Goal: Find specific page/section: Find specific page/section

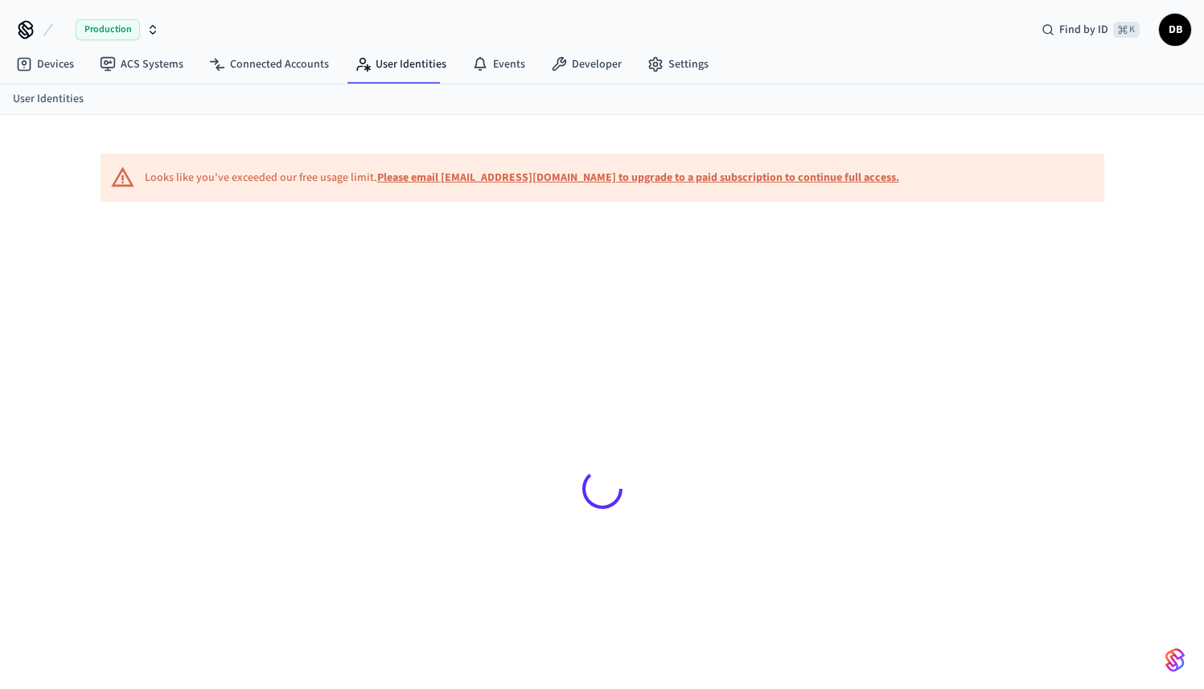
click at [145, 29] on div "Production" at bounding box center [118, 29] width 84 height 21
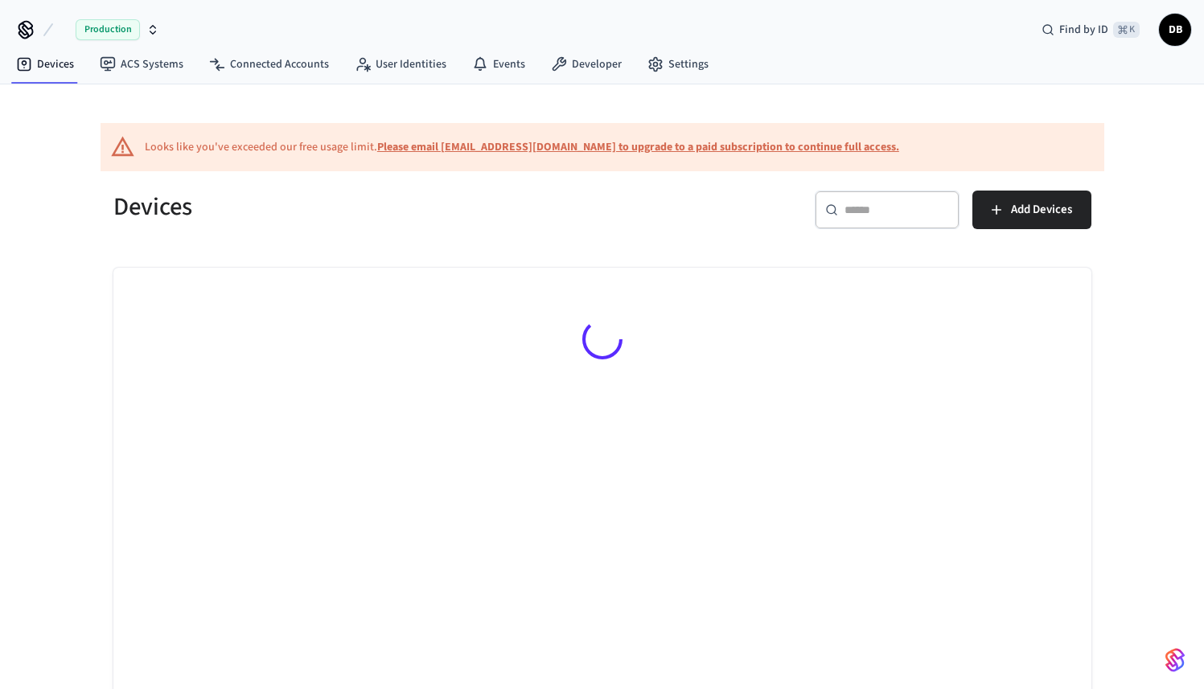
drag, startPoint x: 190, startPoint y: 416, endPoint x: 125, endPoint y: 154, distance: 269.4
click at [190, 416] on div at bounding box center [602, 509] width 978 height 483
click at [139, 63] on link "ACS Systems" at bounding box center [141, 64] width 109 height 29
click at [135, 38] on span "Production" at bounding box center [108, 29] width 64 height 21
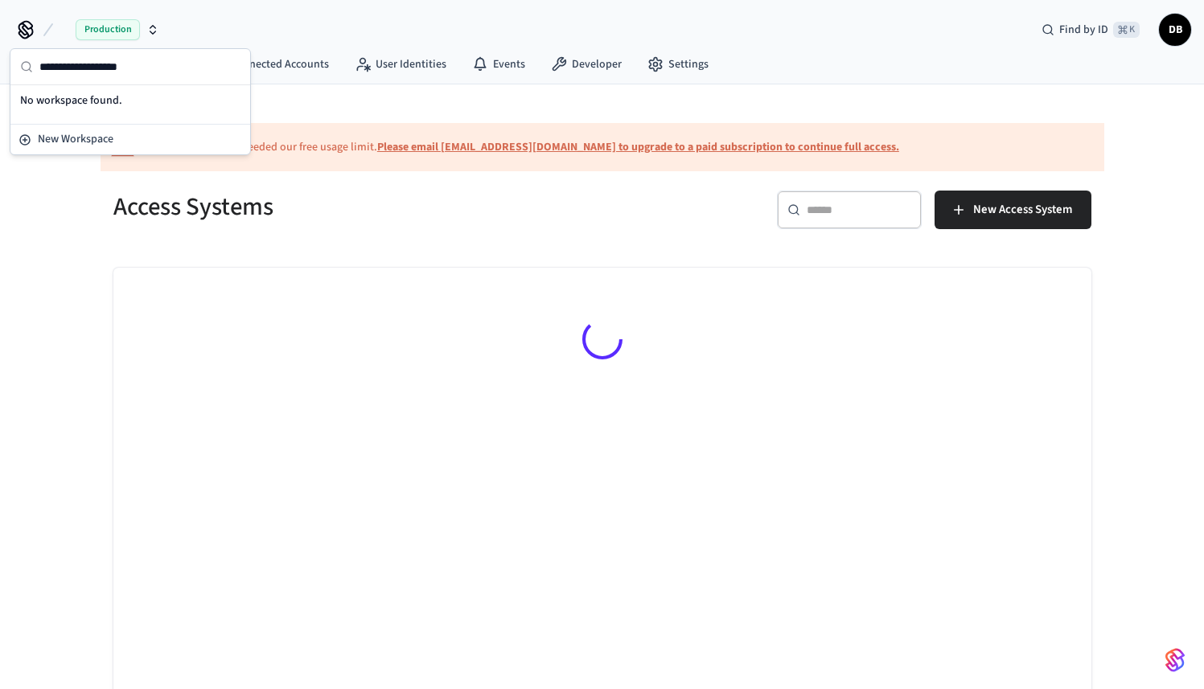
click at [205, 32] on div "Production Find by ID ⌘ K DB" at bounding box center [602, 23] width 1204 height 47
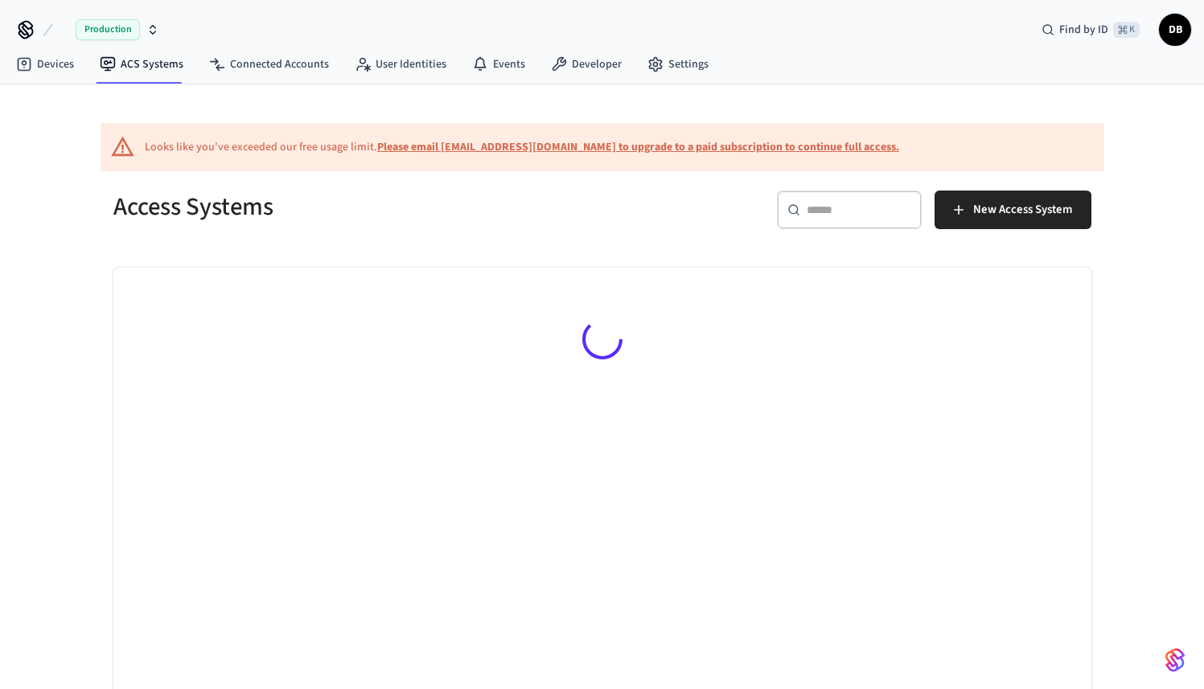
click at [166, 31] on div "Production Find by ID ⌘ K DB" at bounding box center [602, 23] width 1204 height 47
click at [246, 72] on link "Connected Accounts" at bounding box center [269, 64] width 146 height 29
click at [136, 47] on nav "Devices ACS Systems Connected Accounts User Identities Events Developer Settings" at bounding box center [362, 65] width 718 height 37
click at [138, 35] on span "Production" at bounding box center [108, 29] width 64 height 21
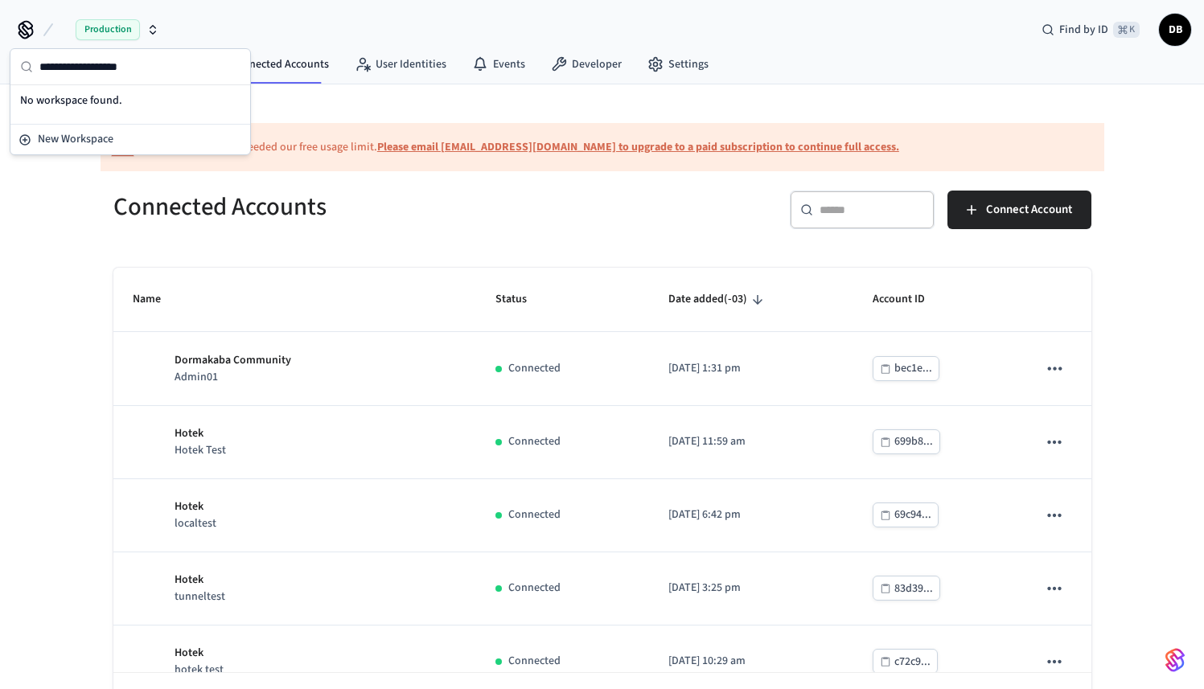
click at [205, 31] on div "Production Find by ID ⌘ K DB" at bounding box center [602, 23] width 1204 height 47
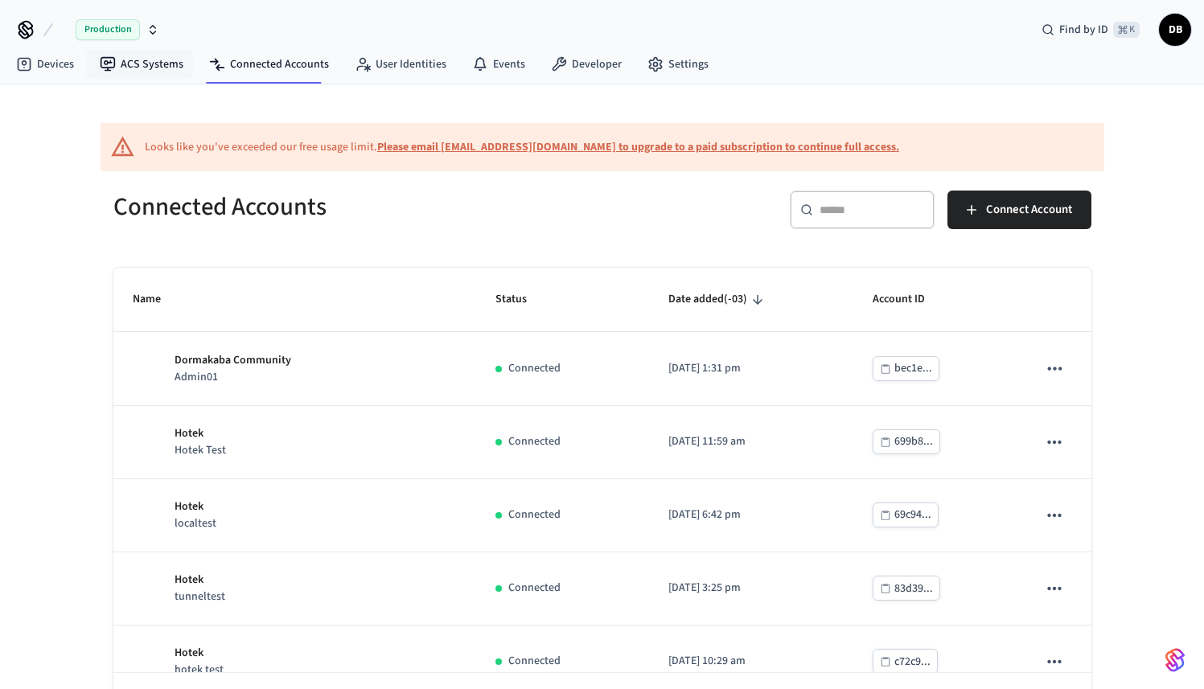
click at [120, 42] on button "Production" at bounding box center [111, 30] width 106 height 34
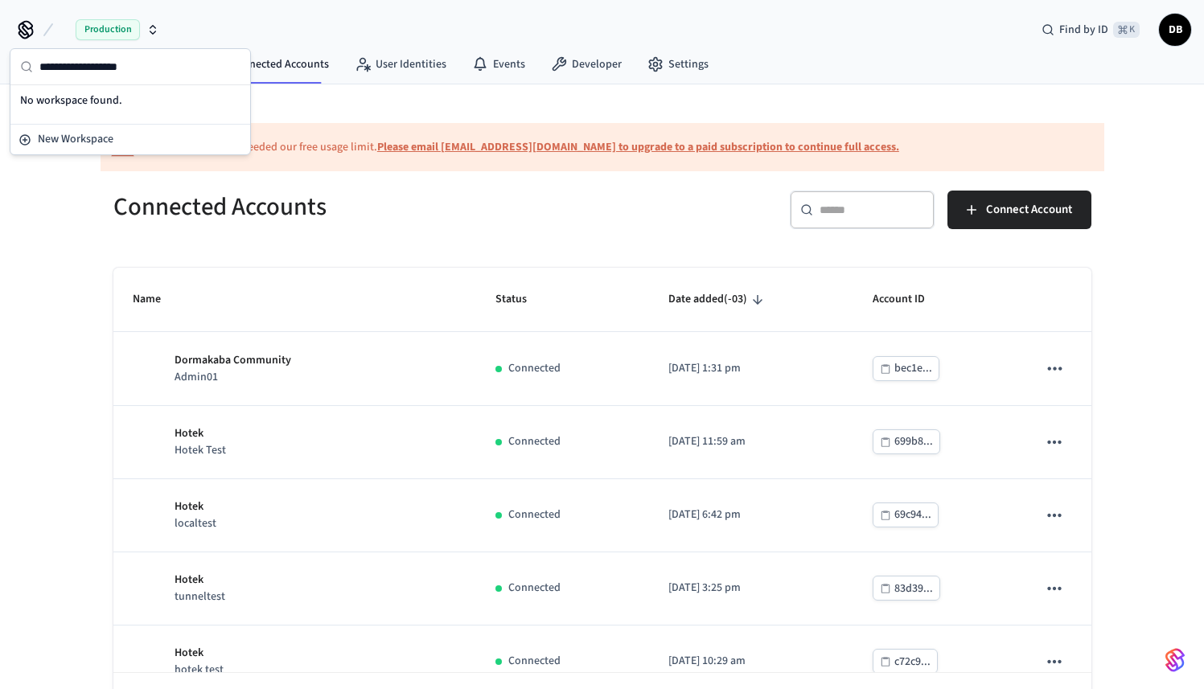
click at [38, 247] on div "Looks like you've exceeded our free usage limit. Please email support@getseam.c…" at bounding box center [602, 417] width 1204 height 666
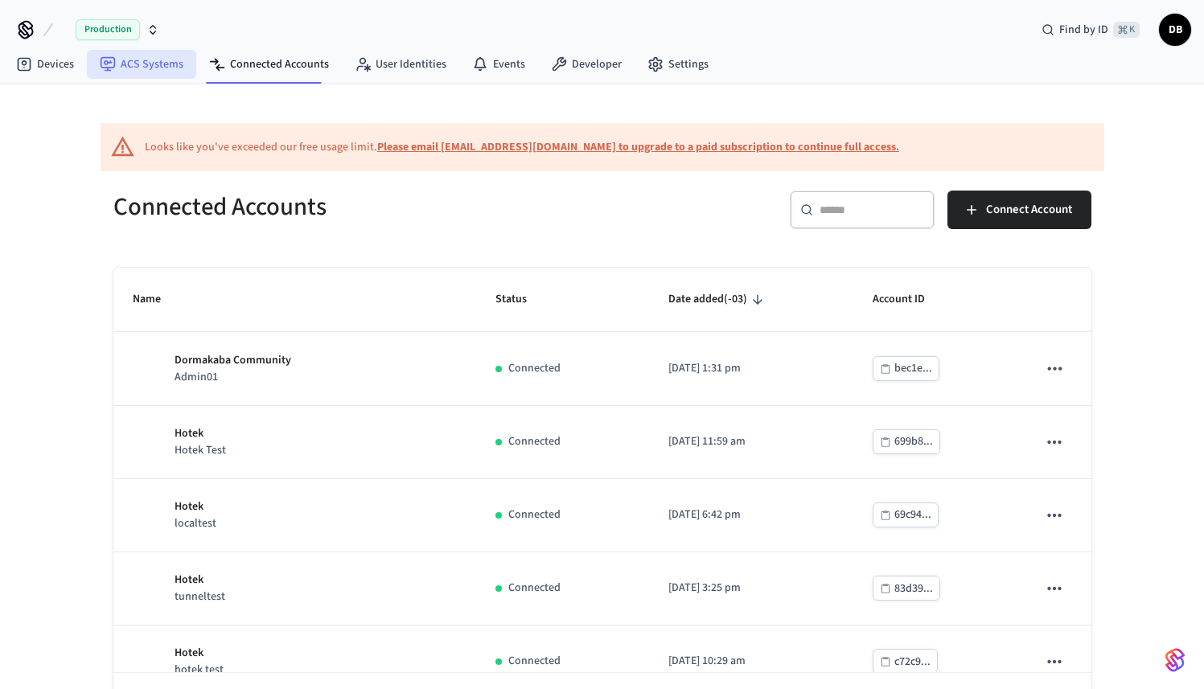
click at [162, 58] on link "ACS Systems" at bounding box center [141, 64] width 109 height 29
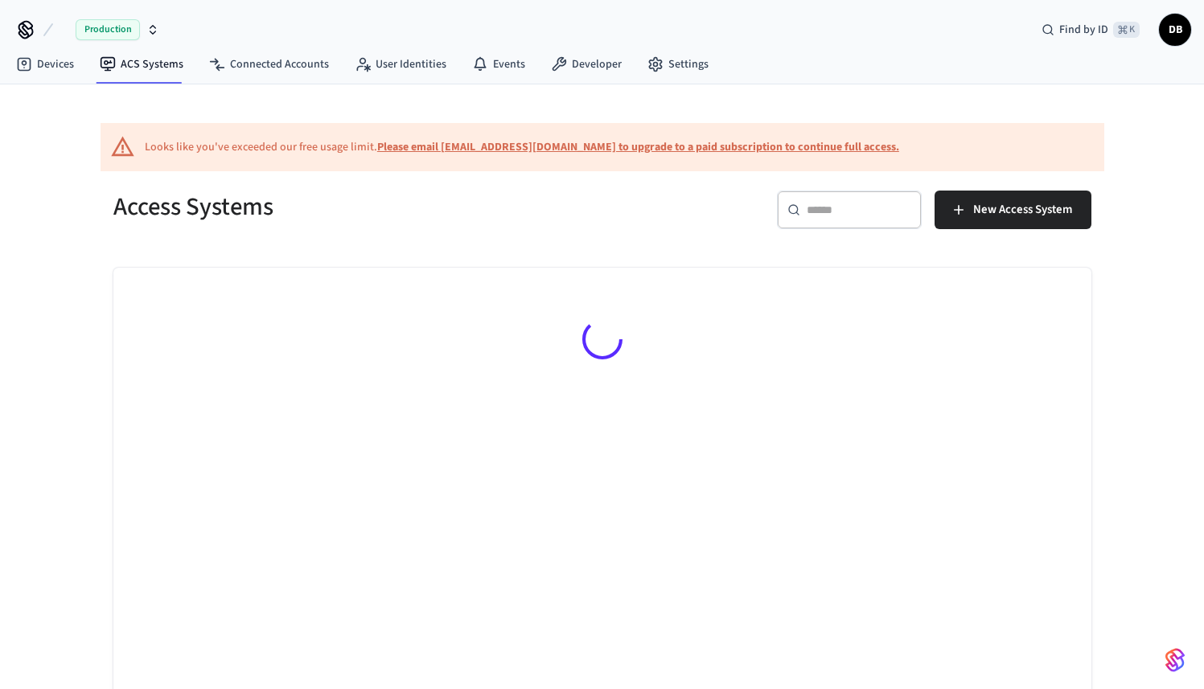
click at [150, 35] on icon "button" at bounding box center [152, 29] width 13 height 13
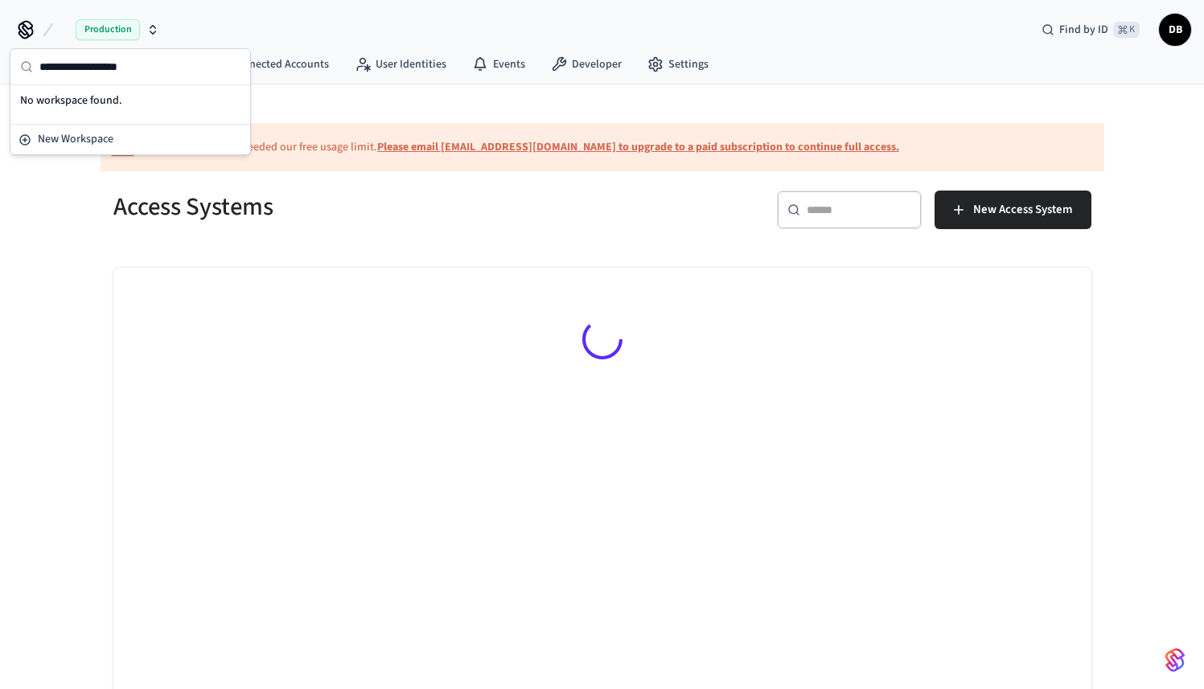
click at [150, 34] on icon "button" at bounding box center [152, 29] width 13 height 13
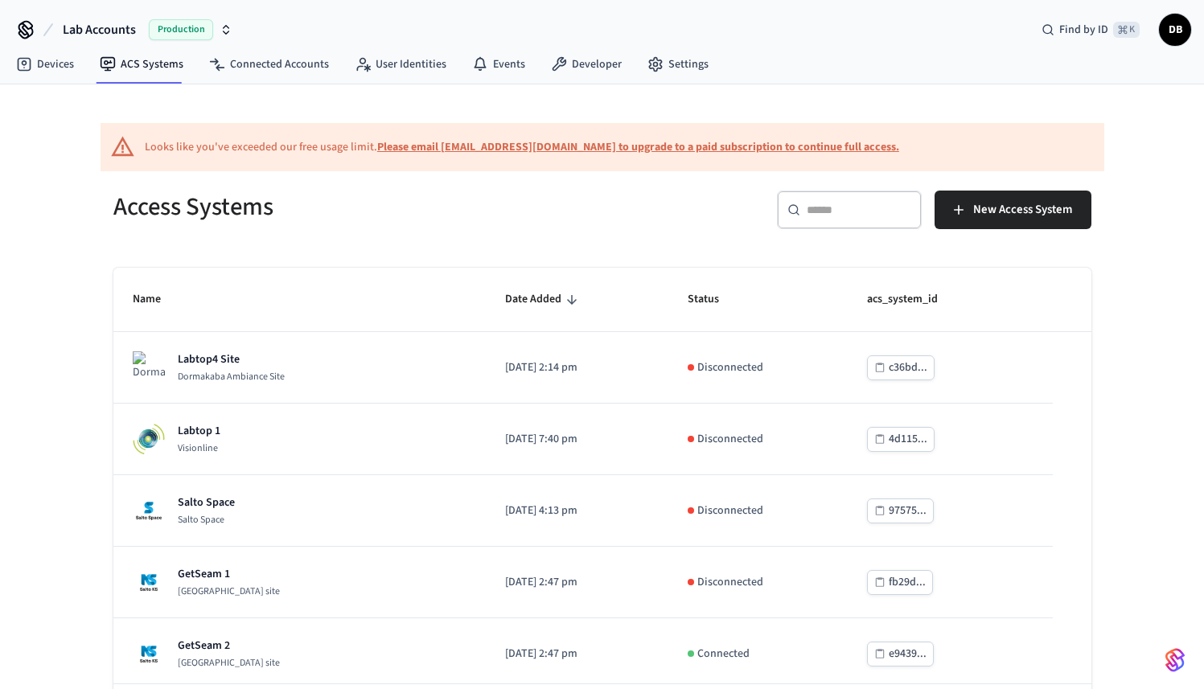
click at [211, 35] on span "Production" at bounding box center [181, 29] width 64 height 21
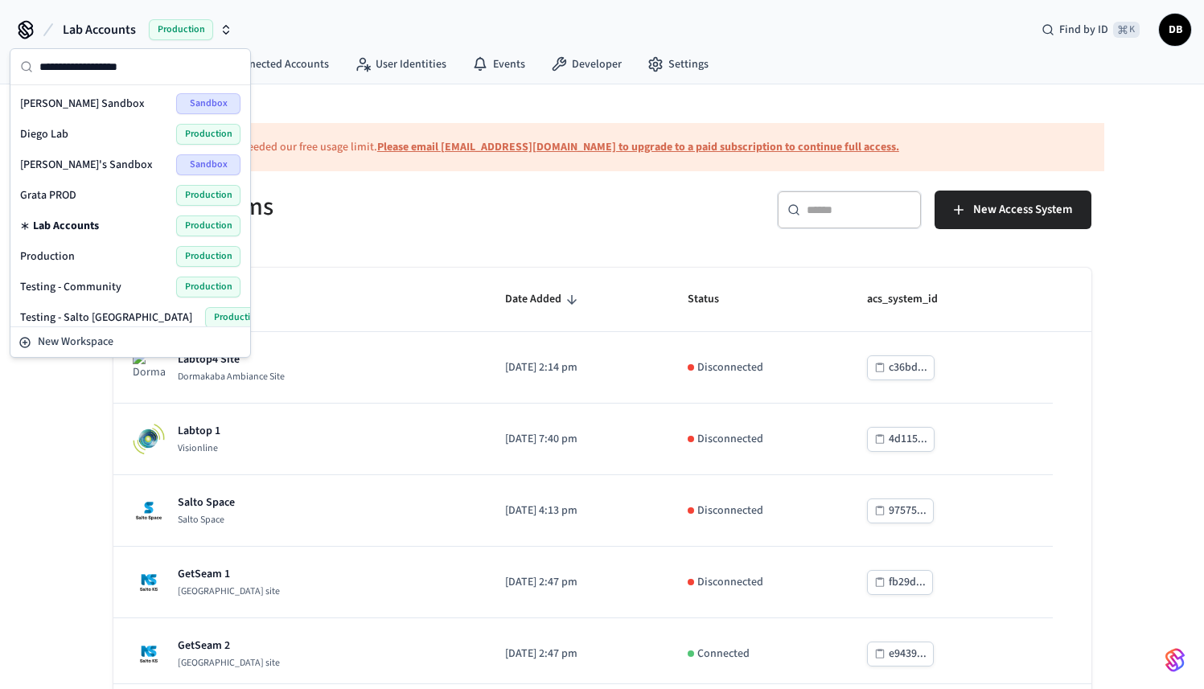
click at [211, 35] on span "Production" at bounding box center [181, 29] width 64 height 21
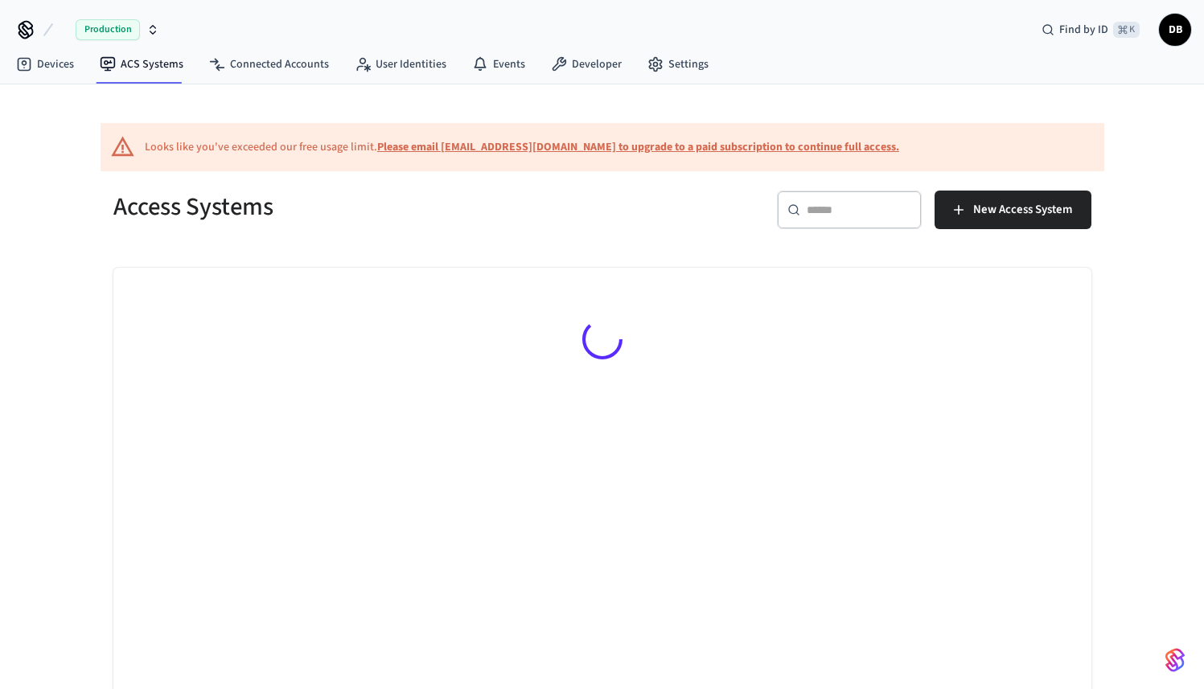
click at [152, 31] on icon "button" at bounding box center [152, 29] width 13 height 13
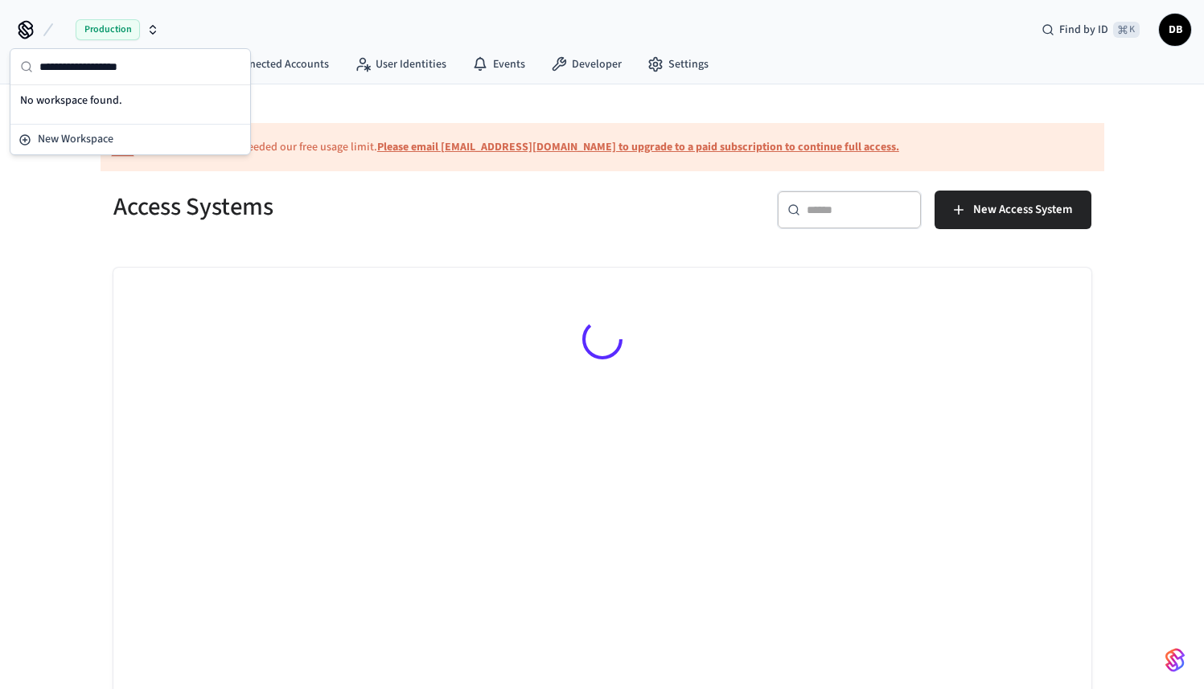
click at [152, 31] on icon "button" at bounding box center [152, 29] width 13 height 13
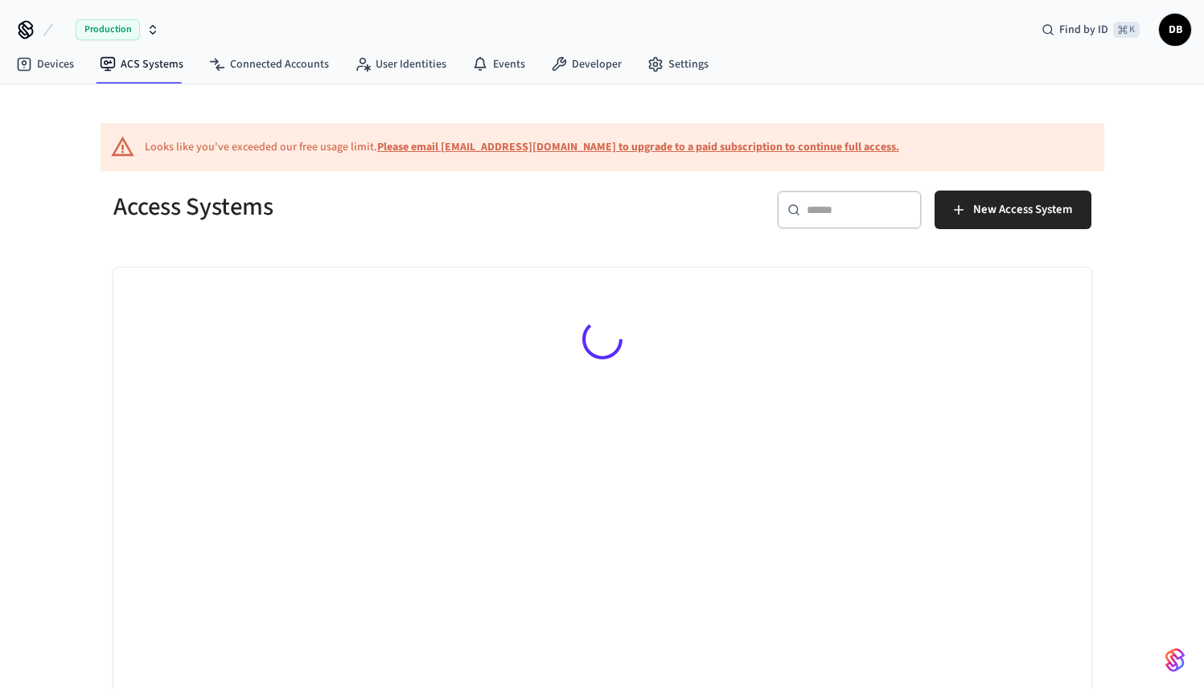
click at [145, 33] on div "Production" at bounding box center [118, 29] width 84 height 21
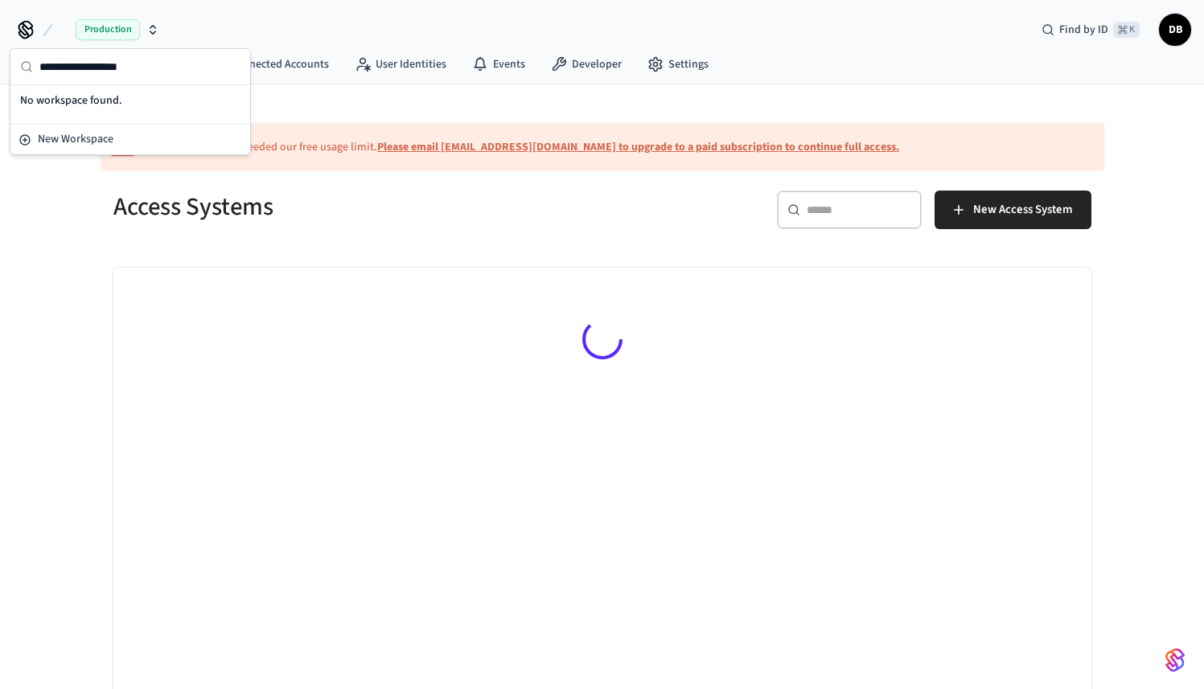
click at [145, 33] on div "Production" at bounding box center [118, 29] width 84 height 21
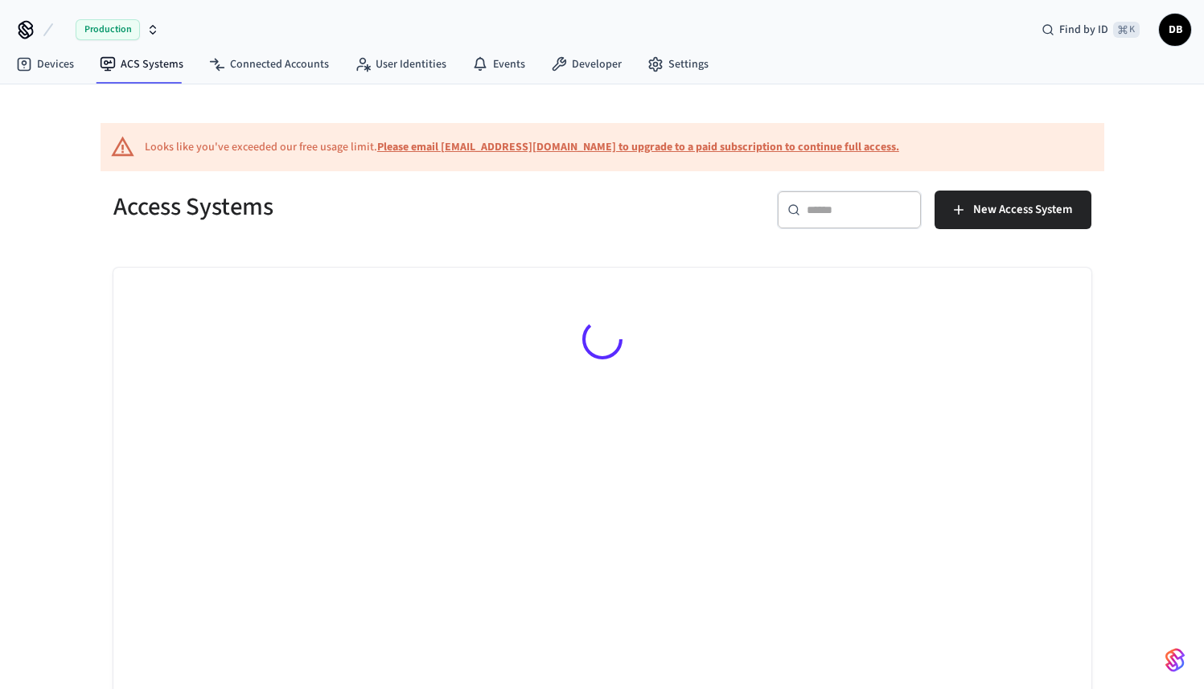
click at [146, 35] on icon "button" at bounding box center [152, 29] width 13 height 13
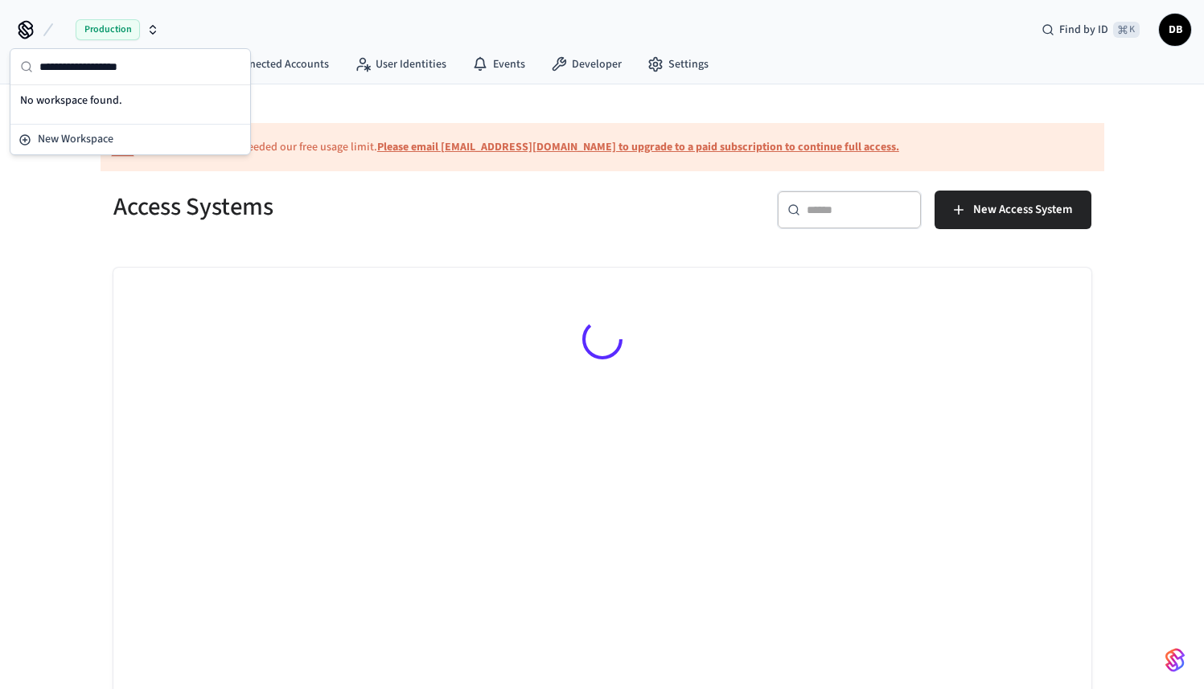
click at [273, 27] on div "Production Find by ID ⌘ K DB" at bounding box center [602, 23] width 1204 height 47
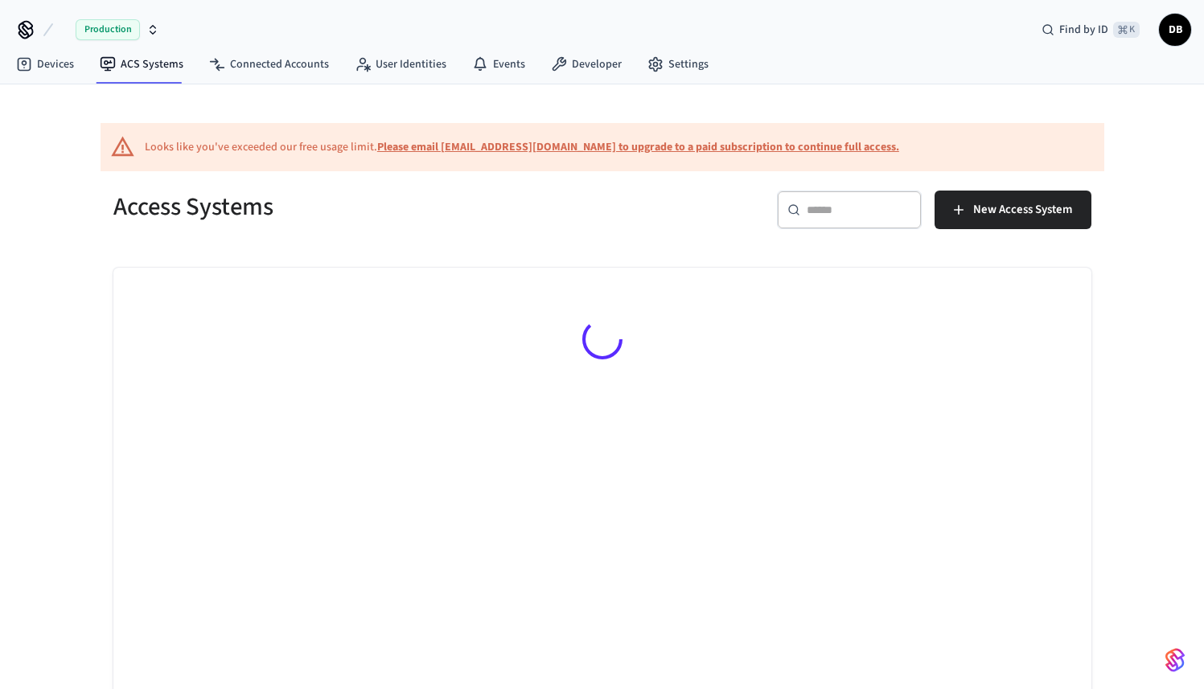
click at [119, 33] on span "Production" at bounding box center [108, 29] width 64 height 21
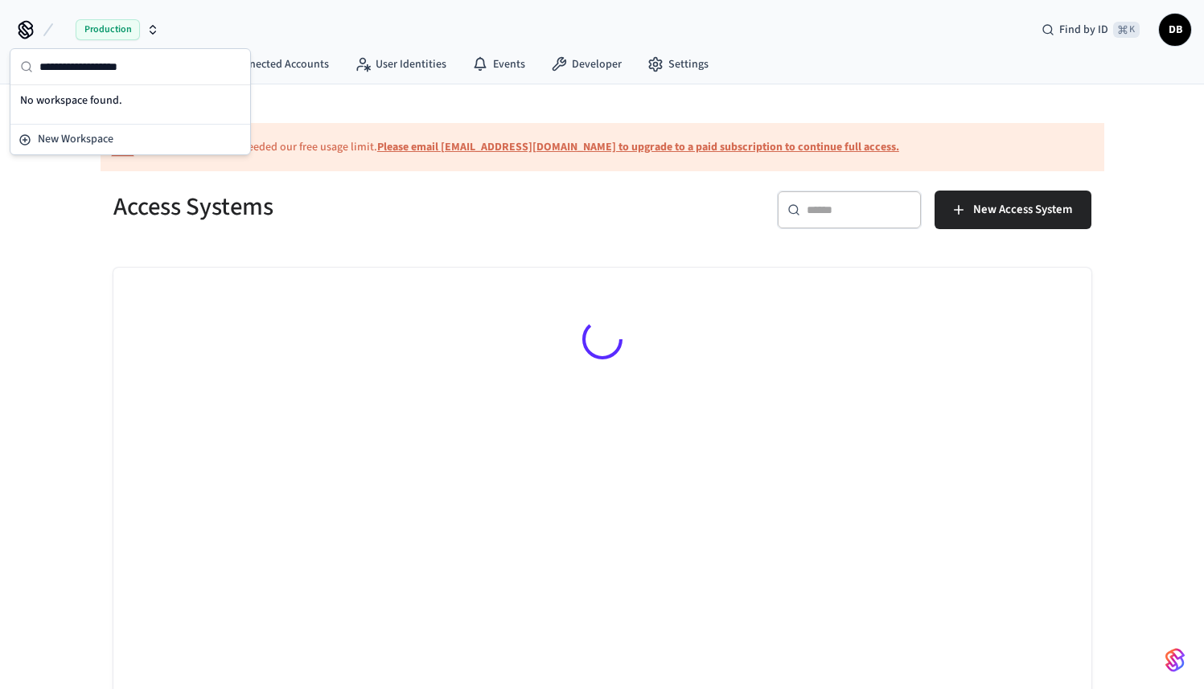
click at [171, 27] on div "Production Find by ID ⌘ K DB" at bounding box center [602, 23] width 1204 height 47
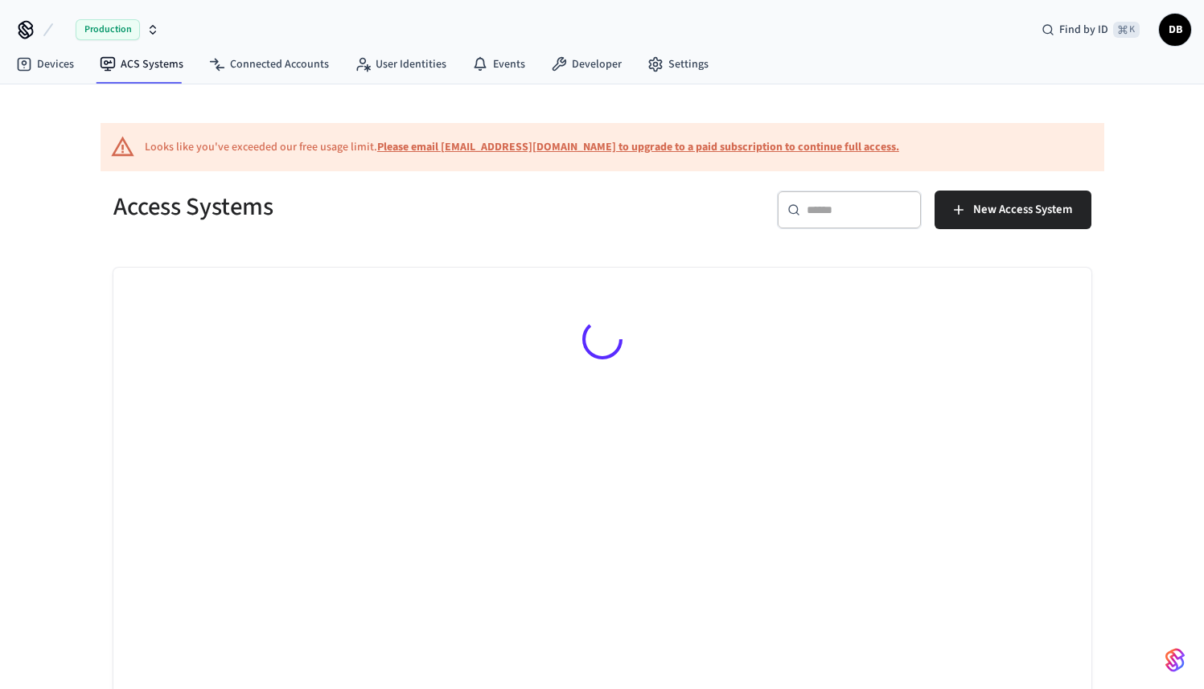
click at [136, 32] on span "Production" at bounding box center [108, 29] width 64 height 21
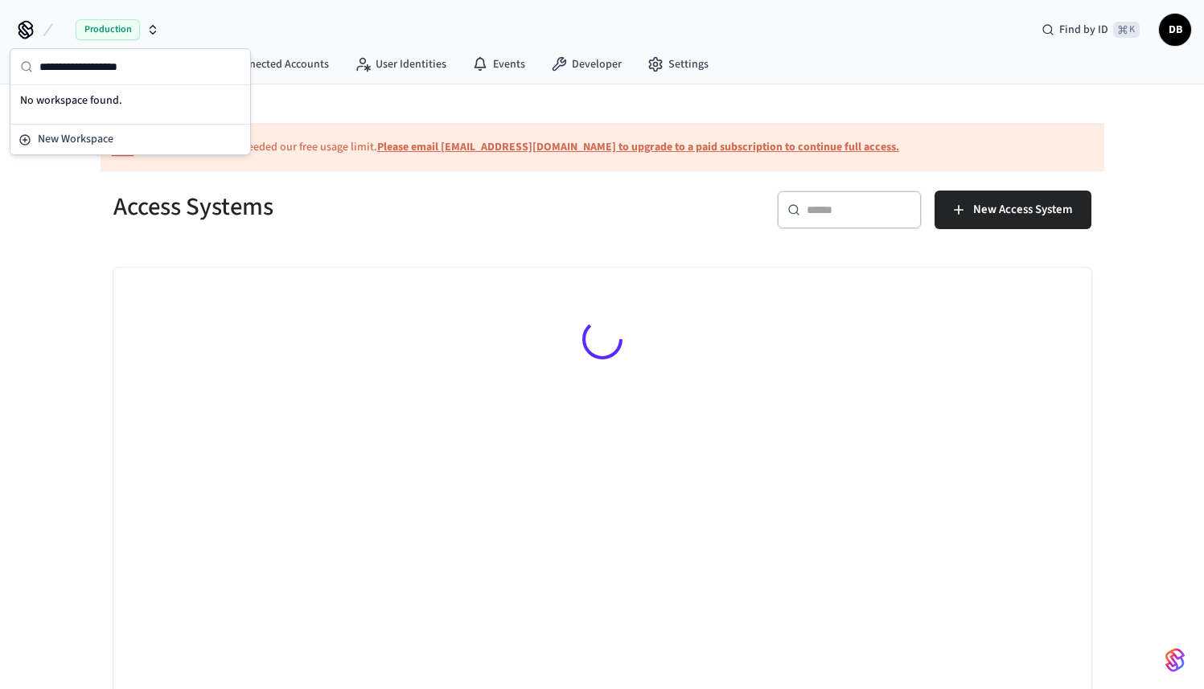
click at [228, 415] on div at bounding box center [602, 342] width 978 height 149
